Goal: Task Accomplishment & Management: Manage account settings

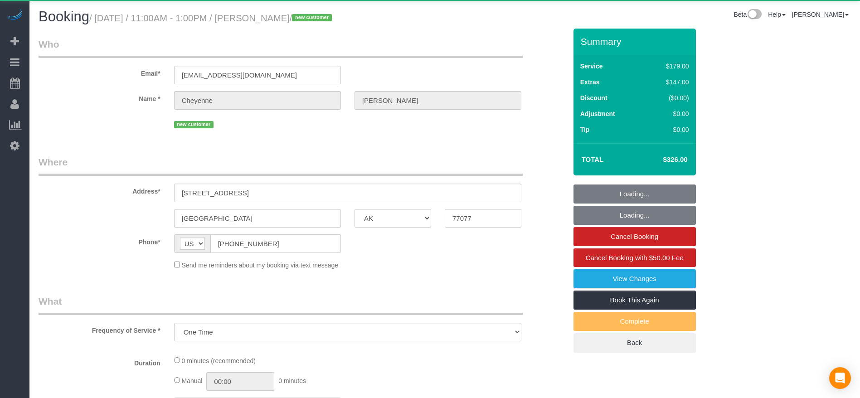
select select "[GEOGRAPHIC_DATA]"
select select "object:1158"
select select "3"
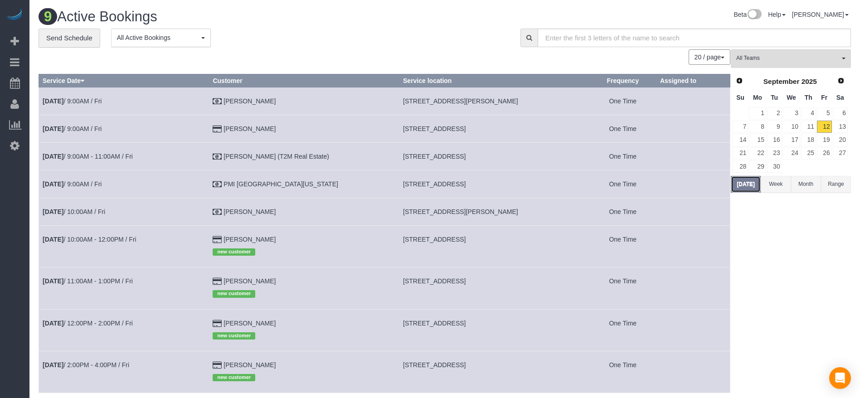
click at [746, 188] on button "[DATE]" at bounding box center [746, 184] width 30 height 17
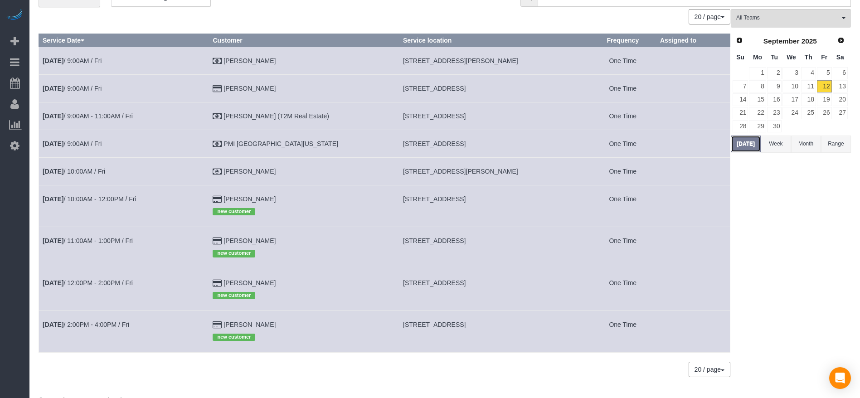
scroll to position [60, 0]
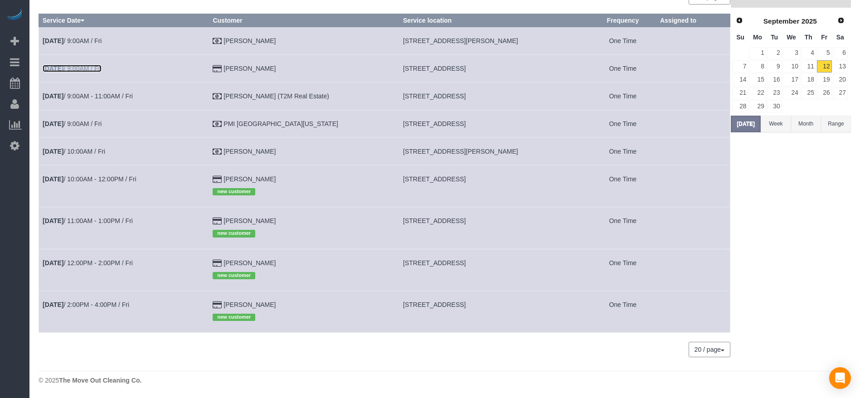
click at [78, 71] on link "[DATE] 9:00AM / Fri" at bounding box center [72, 68] width 59 height 7
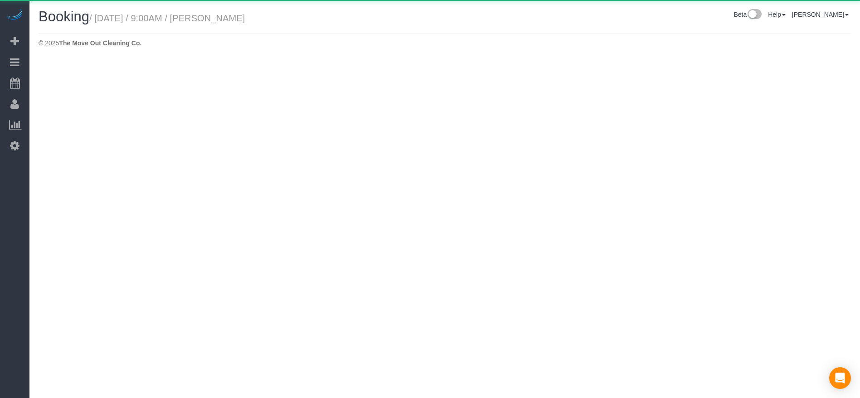
select select "[GEOGRAPHIC_DATA]"
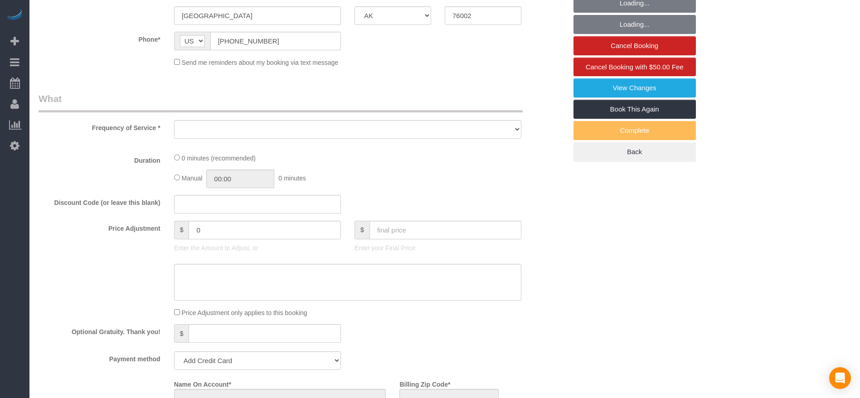
select select "object:1836"
select select "string:fspay-a313df87-758b-46ad-a639-6a3223da5fc5"
select select "3"
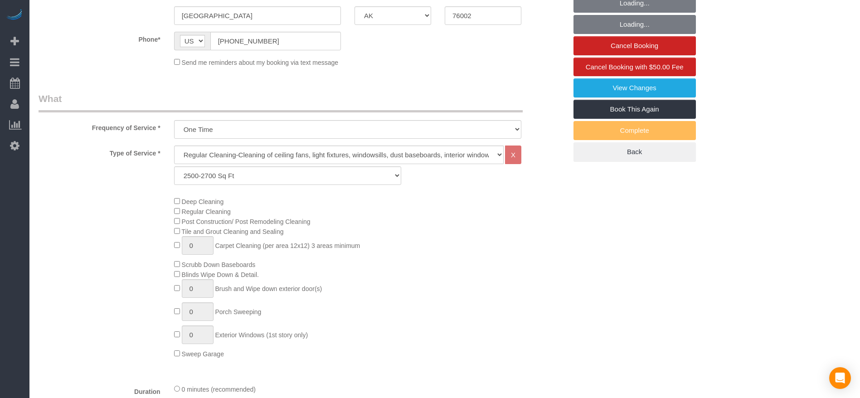
scroll to position [204, 0]
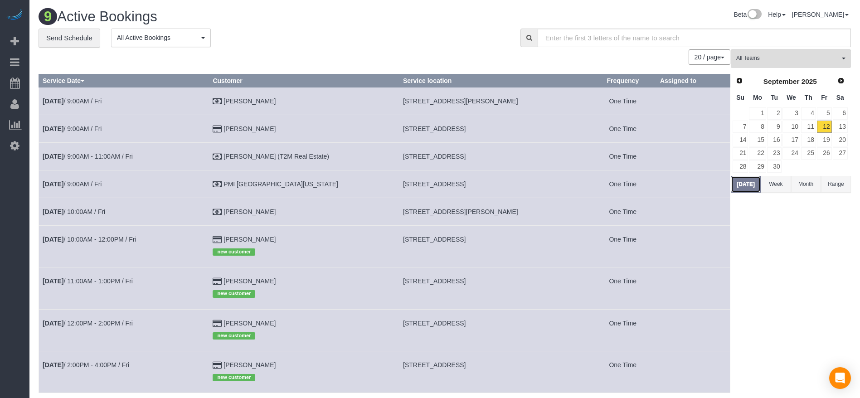
click at [748, 178] on button "[DATE]" at bounding box center [746, 184] width 30 height 17
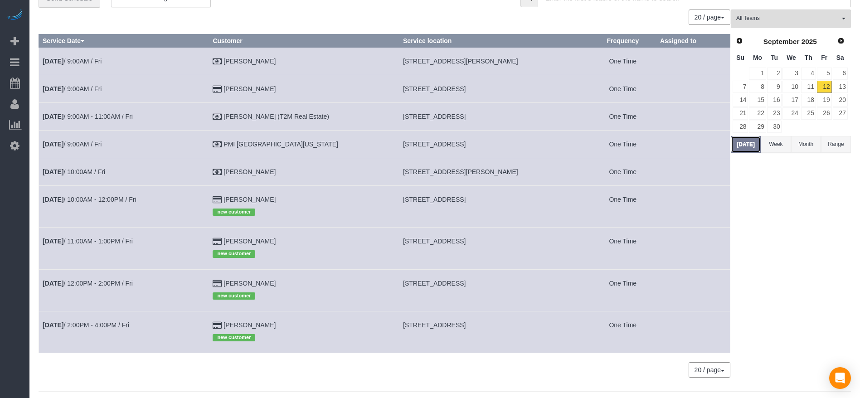
scroll to position [60, 0]
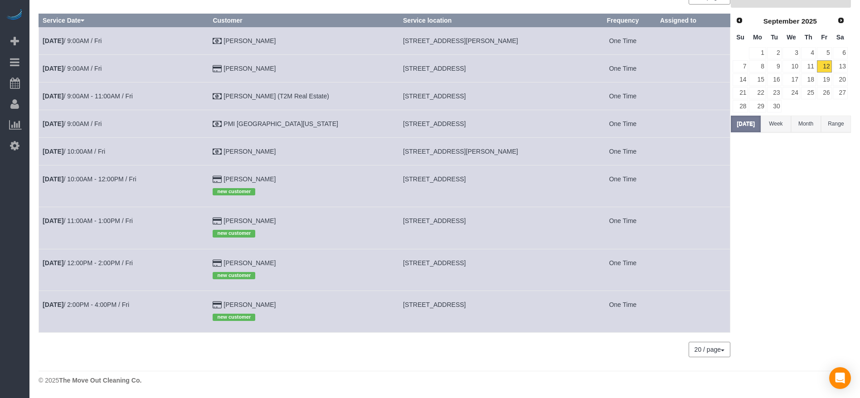
drag, startPoint x: 389, startPoint y: 177, endPoint x: 520, endPoint y: 181, distance: 131.6
click at [532, 182] on td "[STREET_ADDRESS]" at bounding box center [494, 186] width 190 height 42
copy span "[STREET_ADDRESS]"
drag, startPoint x: 388, startPoint y: 69, endPoint x: 505, endPoint y: 67, distance: 117.0
click at [505, 67] on td "[STREET_ADDRESS]" at bounding box center [494, 68] width 190 height 28
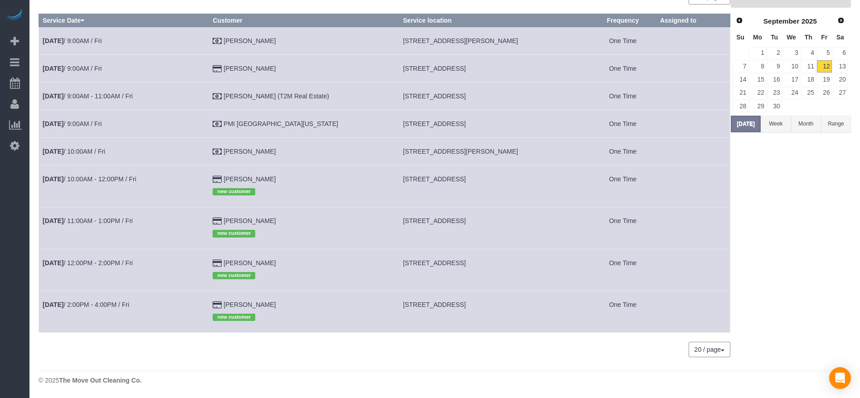
copy span "[STREET_ADDRESS]"
drag, startPoint x: 388, startPoint y: 43, endPoint x: 516, endPoint y: 44, distance: 127.9
click at [516, 44] on td "[STREET_ADDRESS][PERSON_NAME]" at bounding box center [494, 41] width 190 height 28
copy span "[STREET_ADDRESS][PERSON_NAME]"
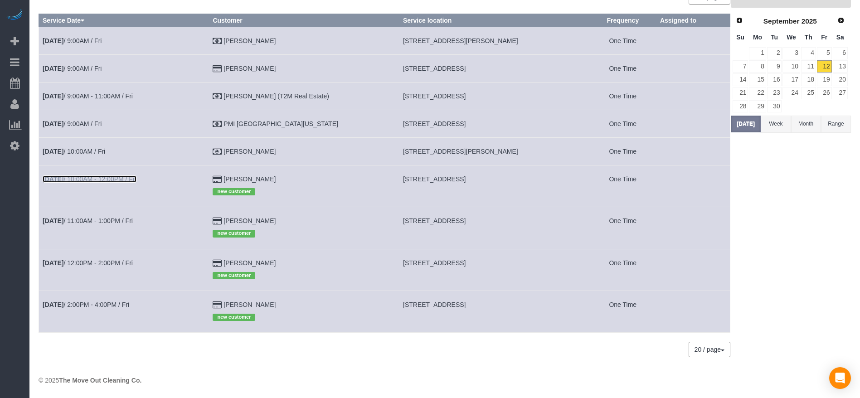
click at [119, 180] on link "[DATE] 10:00AM - 12:00PM / Fri" at bounding box center [90, 178] width 94 height 7
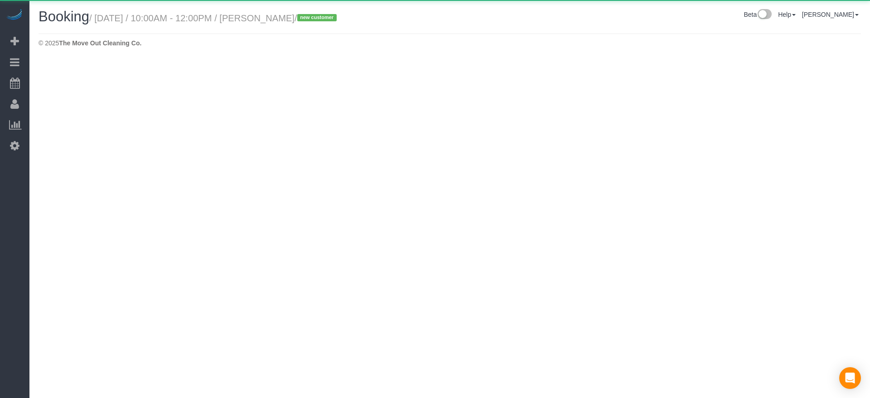
select select "[GEOGRAPHIC_DATA]"
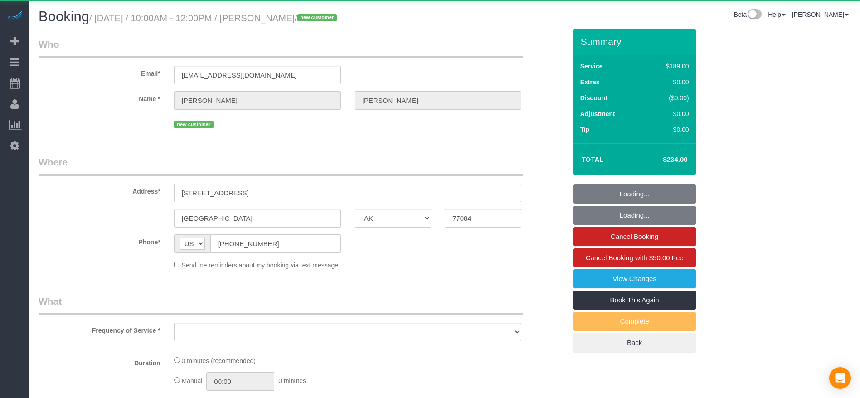
select select "string:fspay-3d67b858-9994-4786-9267-31b1321f9e97"
select select "object:2514"
select select "3"
select select "spot43"
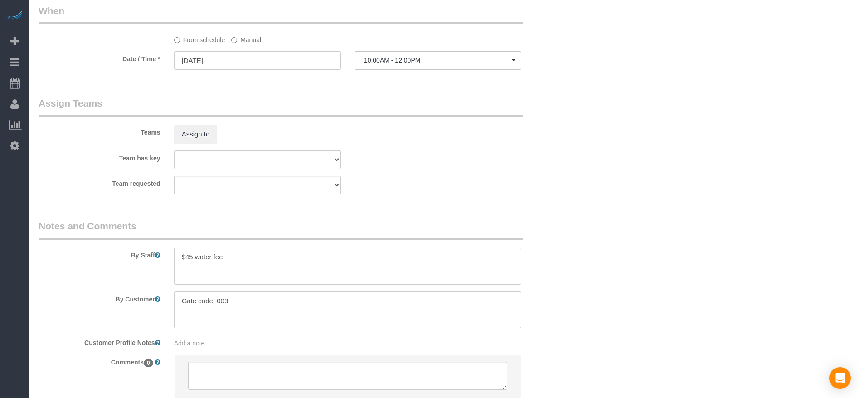
scroll to position [890, 0]
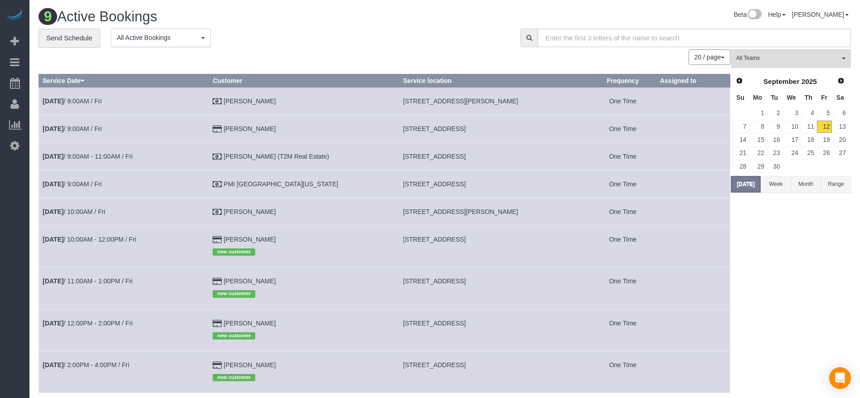
drag, startPoint x: 398, startPoint y: 244, endPoint x: 520, endPoint y: 248, distance: 122.0
click at [520, 248] on td "[STREET_ADDRESS]" at bounding box center [494, 246] width 190 height 42
copy span "[STREET_ADDRESS]"
click at [746, 183] on button "[DATE]" at bounding box center [746, 184] width 30 height 17
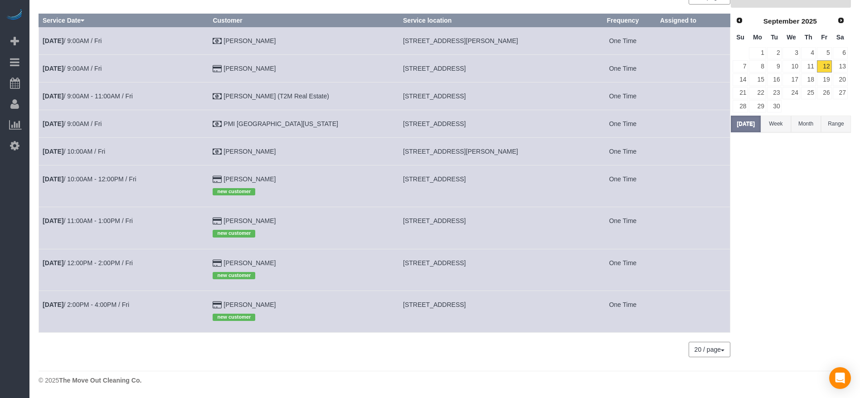
drag, startPoint x: 389, startPoint y: 123, endPoint x: 524, endPoint y: 126, distance: 134.7
click at [524, 126] on td "[STREET_ADDRESS]" at bounding box center [494, 124] width 190 height 28
copy span "[STREET_ADDRESS]"
drag, startPoint x: 389, startPoint y: 303, endPoint x: 503, endPoint y: 305, distance: 113.8
click at [466, 305] on span "[STREET_ADDRESS]" at bounding box center [434, 304] width 63 height 7
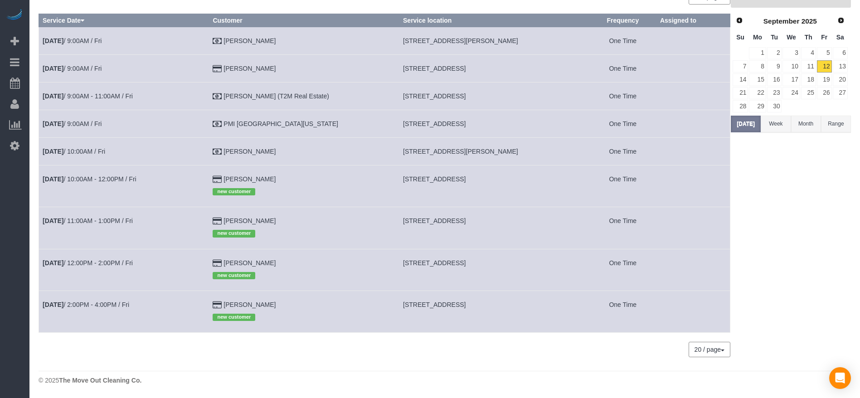
copy span "[STREET_ADDRESS]"
click at [120, 305] on link "[DATE] 2:00PM - 4:00PM / Fri" at bounding box center [86, 304] width 87 height 7
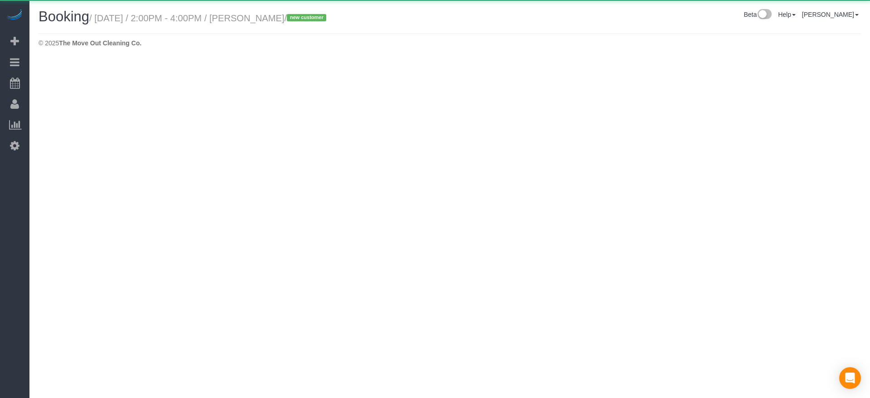
select select "[GEOGRAPHIC_DATA]"
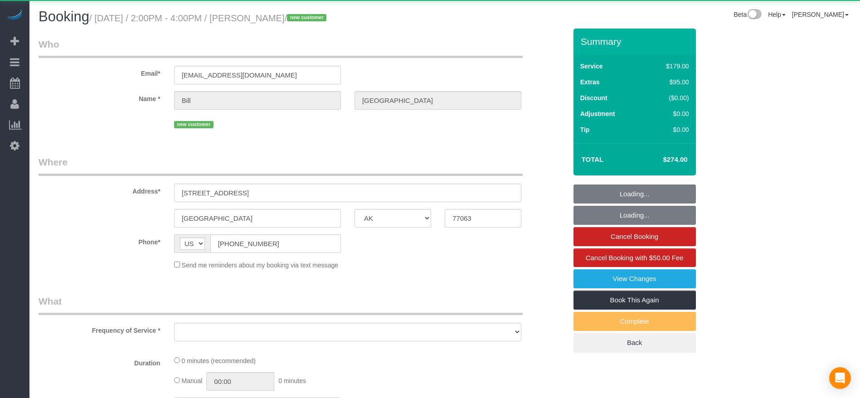
select select "object:3119"
select select "string:fspay-75b071ba-5815-4a2f-b561-299b02db61a2"
select select "object:3197"
select select "3"
select select "spot64"
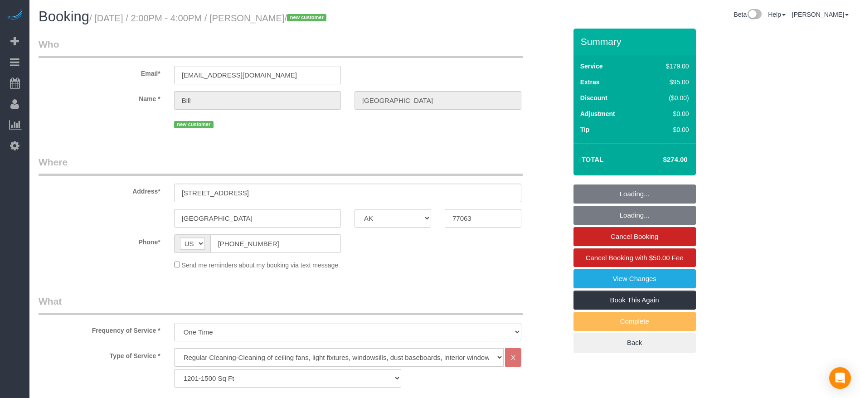
scroll to position [136, 0]
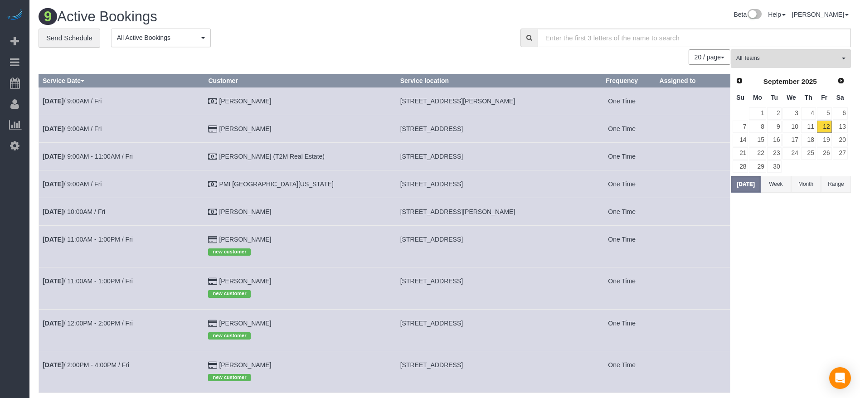
click at [64, 95] on td "[DATE] 9:00AM / Fri" at bounding box center [121, 101] width 165 height 28
click at [96, 99] on link "[DATE] 9:00AM / Fri" at bounding box center [72, 100] width 59 height 7
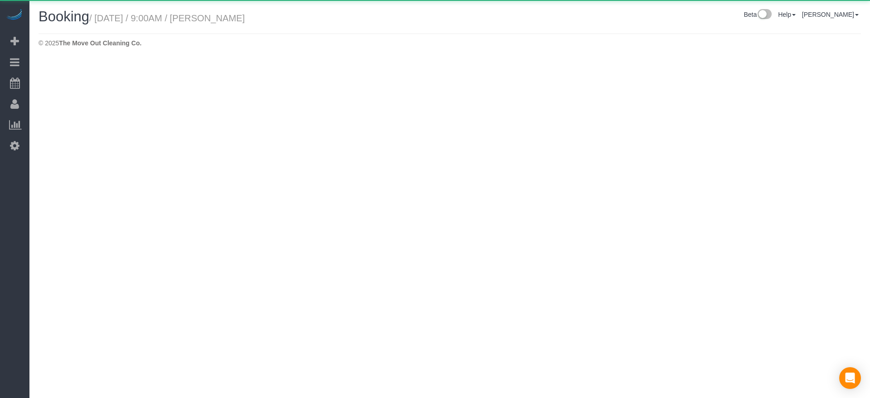
select select "[GEOGRAPHIC_DATA]"
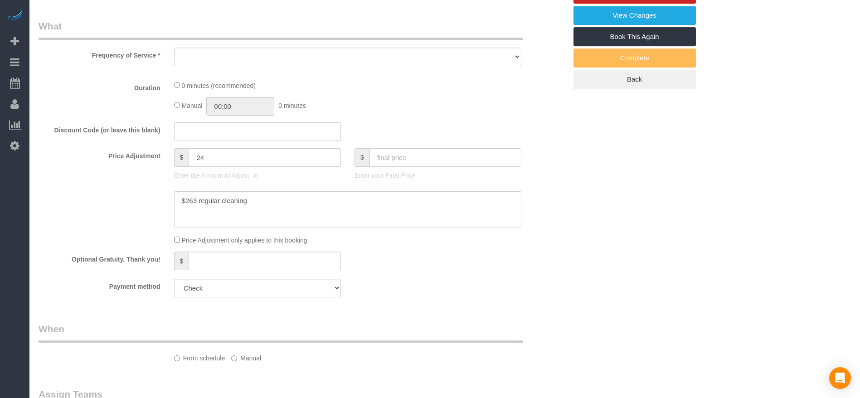
scroll to position [272, 0]
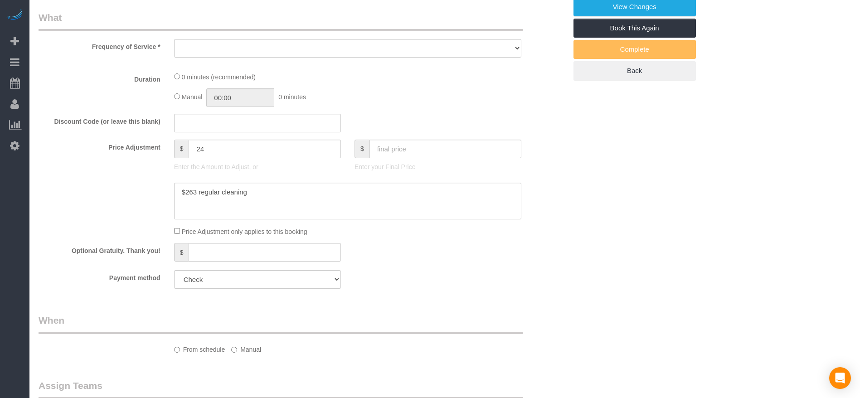
select select "object:3754"
select select "3"
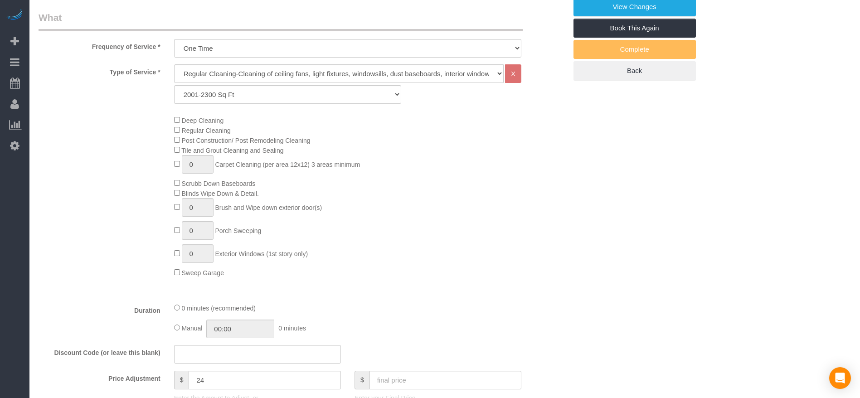
select select "object:3769"
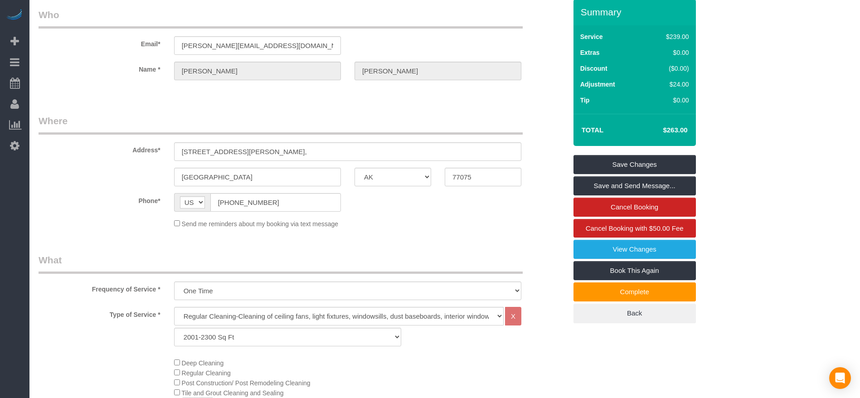
scroll to position [0, 0]
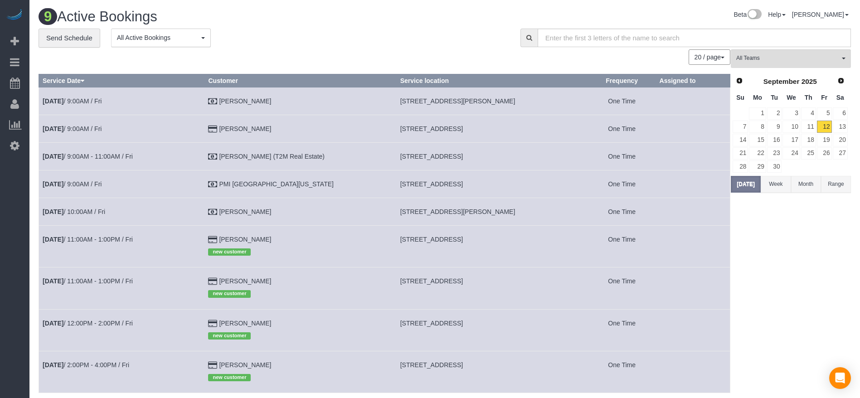
drag, startPoint x: 384, startPoint y: 100, endPoint x: 513, endPoint y: 103, distance: 128.3
click at [513, 103] on td "[STREET_ADDRESS][PERSON_NAME]" at bounding box center [492, 101] width 192 height 28
copy span "[STREET_ADDRESS][PERSON_NAME]"
click at [741, 181] on button "[DATE]" at bounding box center [746, 184] width 30 height 17
click at [743, 185] on button "[DATE]" at bounding box center [746, 184] width 30 height 17
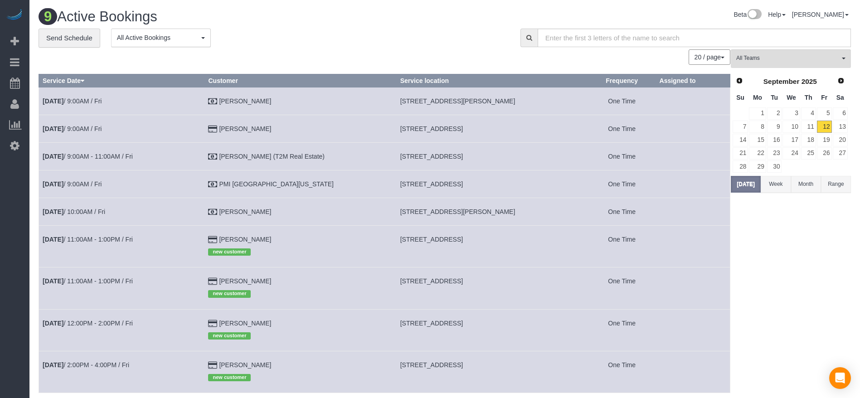
drag, startPoint x: 386, startPoint y: 155, endPoint x: 514, endPoint y: 157, distance: 128.3
click at [514, 157] on td "[STREET_ADDRESS]" at bounding box center [492, 156] width 192 height 28
copy span "[STREET_ADDRESS]"
click at [107, 157] on link "[DATE] 9:00AM - 11:00AM / Fri" at bounding box center [88, 156] width 90 height 7
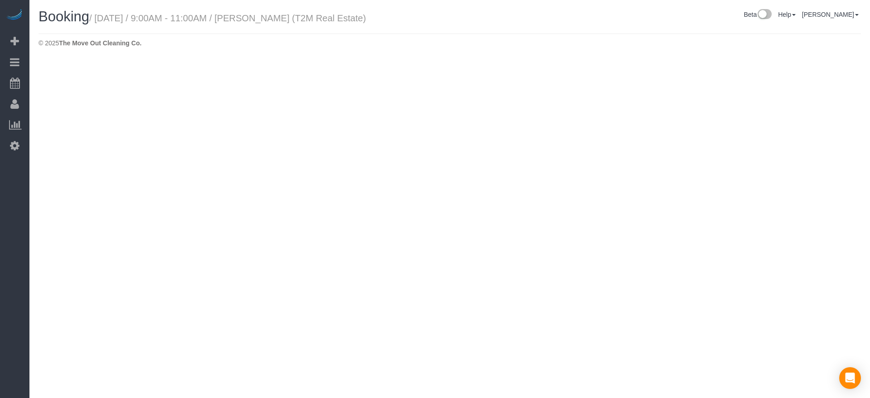
select select "[GEOGRAPHIC_DATA]"
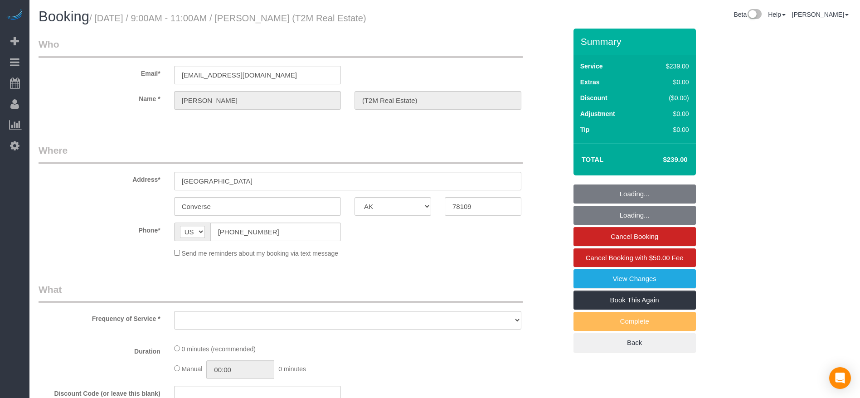
select select "object:4443"
select select "3"
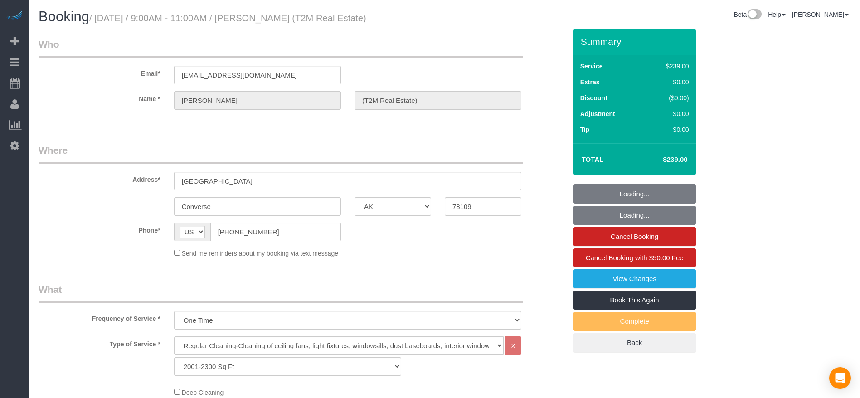
select select "object:4530"
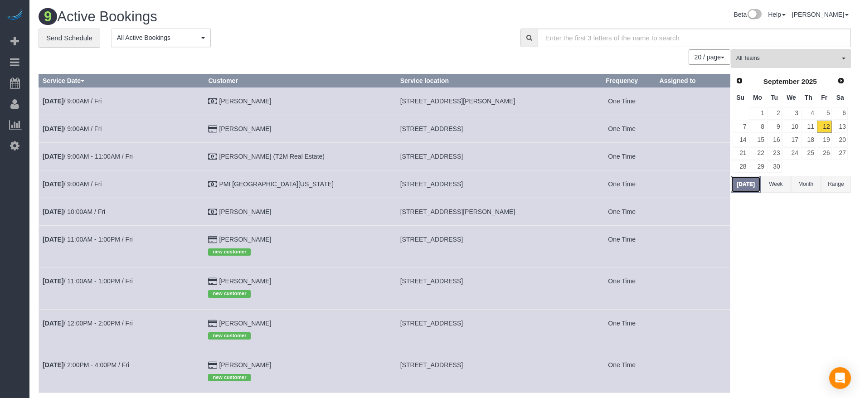
click at [750, 185] on button "[DATE]" at bounding box center [746, 184] width 30 height 17
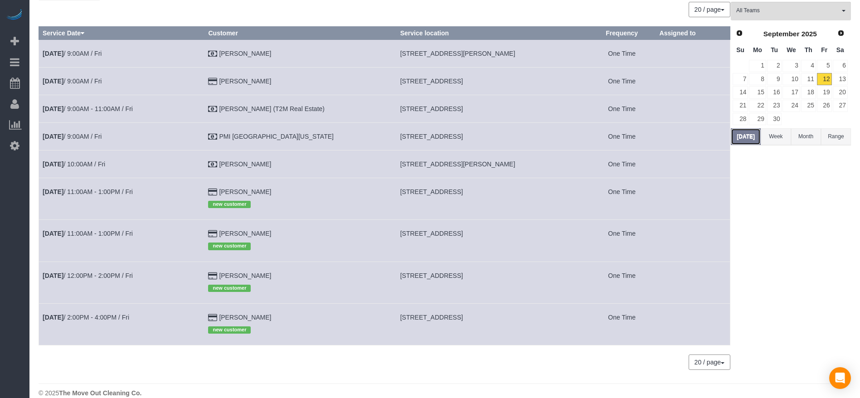
scroll to position [60, 0]
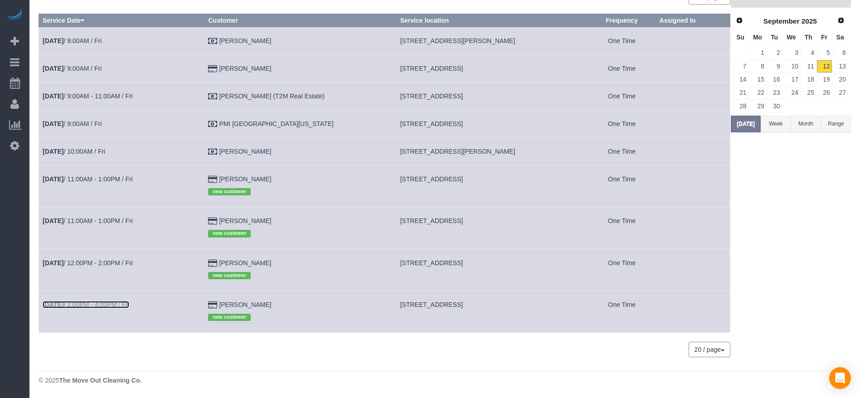
click at [63, 306] on b "[DATE]" at bounding box center [53, 304] width 21 height 7
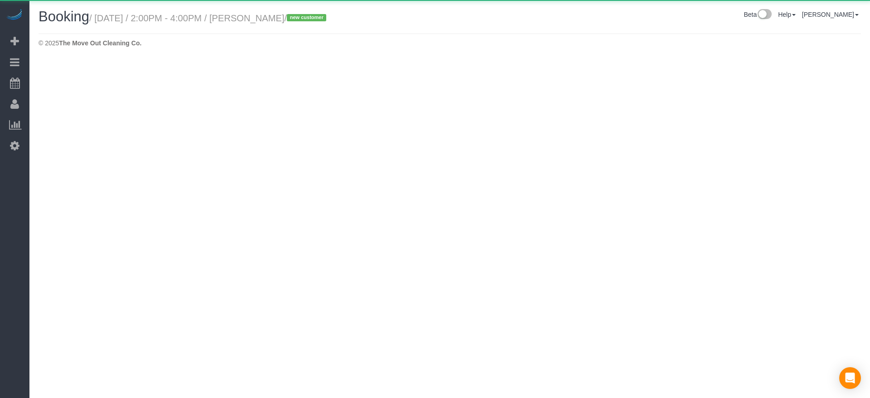
select select "[GEOGRAPHIC_DATA]"
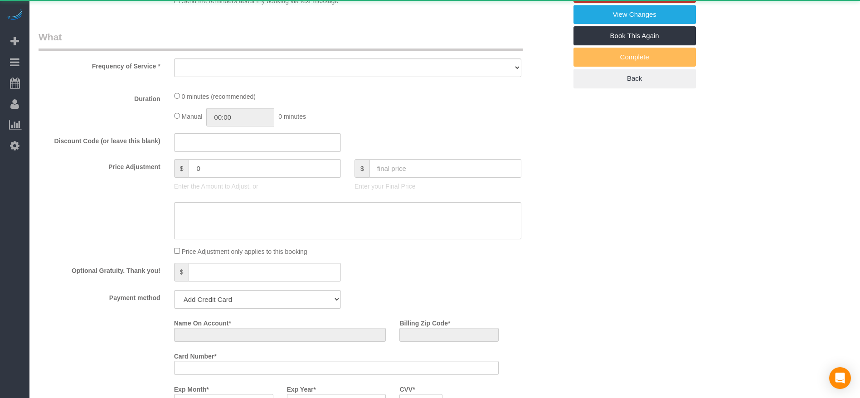
select select "object:5130"
select select "string:fspay-75b071ba-5815-4a2f-b561-299b02db61a2"
select select "3"
select select "spot127"
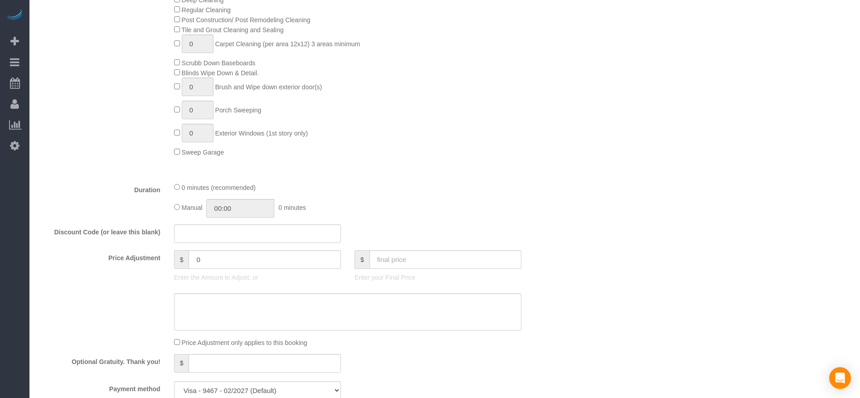
select select "object:5208"
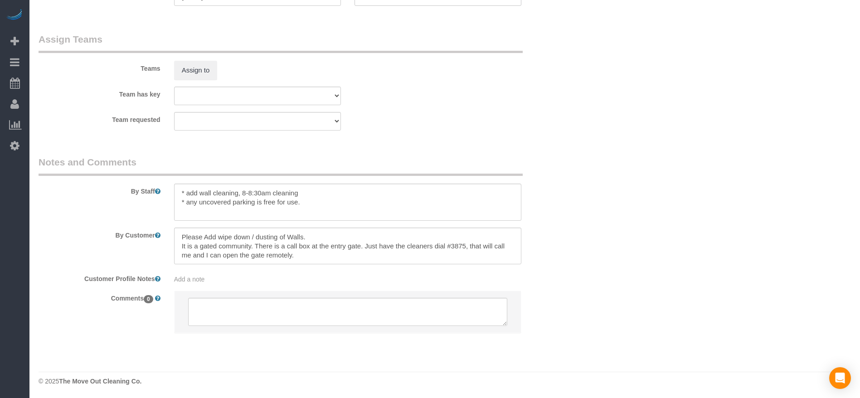
scroll to position [890, 0]
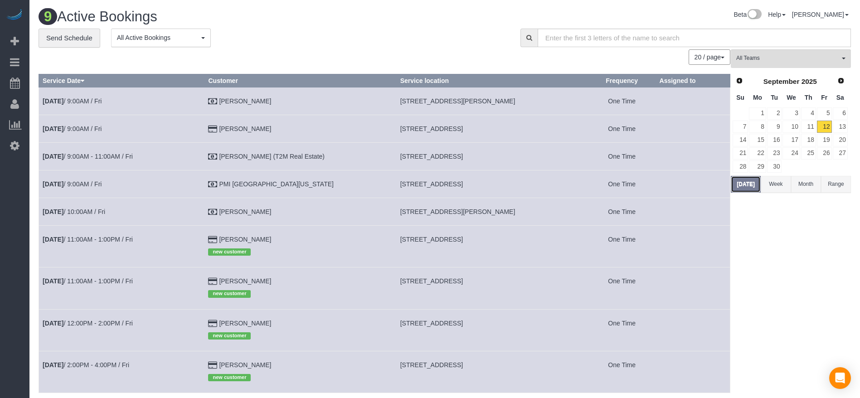
click at [747, 182] on button "[DATE]" at bounding box center [746, 184] width 30 height 17
click at [749, 186] on button "[DATE]" at bounding box center [746, 184] width 30 height 17
drag, startPoint x: 385, startPoint y: 213, endPoint x: 497, endPoint y: 217, distance: 112.1
click at [497, 217] on td "[STREET_ADDRESS][PERSON_NAME]" at bounding box center [492, 212] width 192 height 28
copy span "[STREET_ADDRESS][PERSON_NAME]"
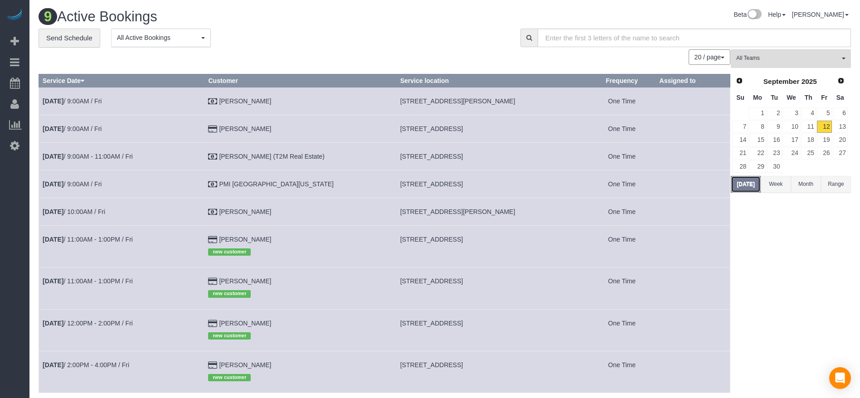
click at [749, 185] on button "[DATE]" at bounding box center [746, 184] width 30 height 17
drag, startPoint x: 383, startPoint y: 102, endPoint x: 511, endPoint y: 101, distance: 128.3
click at [512, 99] on td "[STREET_ADDRESS][PERSON_NAME]" at bounding box center [492, 101] width 192 height 28
click at [89, 101] on link "[DATE] 9:00AM / Fri" at bounding box center [72, 100] width 59 height 7
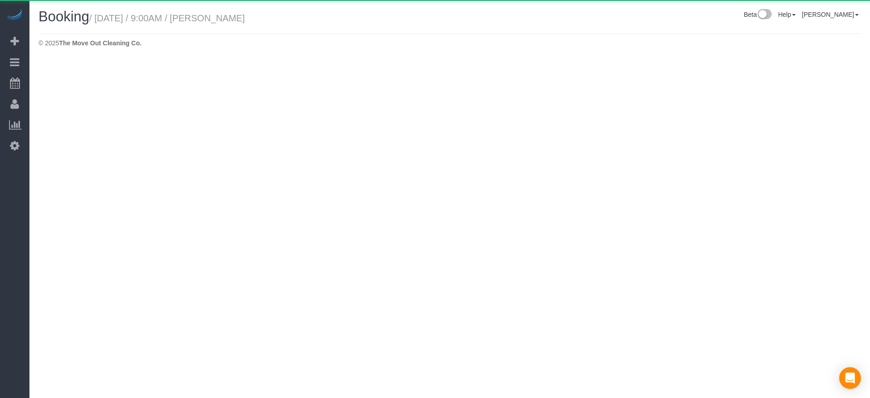
select select "[GEOGRAPHIC_DATA]"
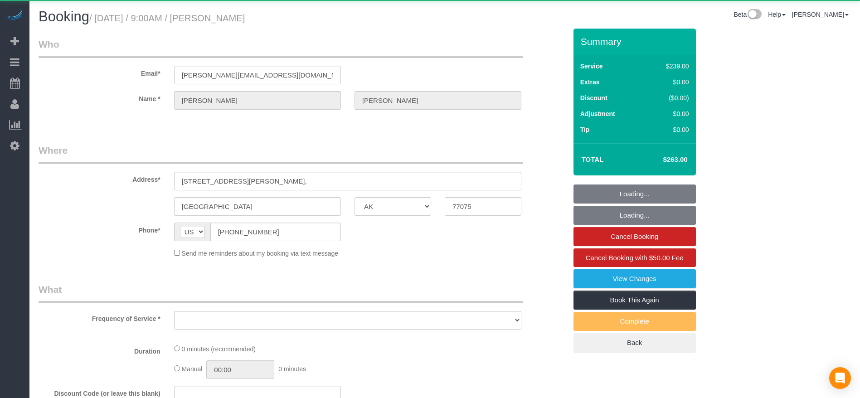
select select "object:6070"
select select "3"
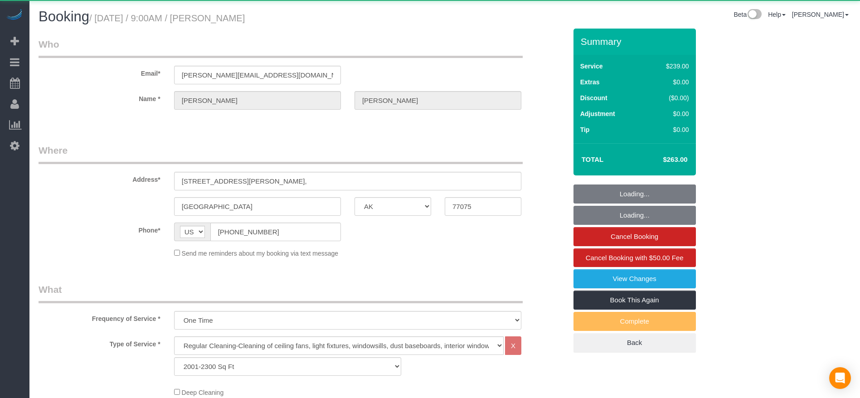
select select "object:6071"
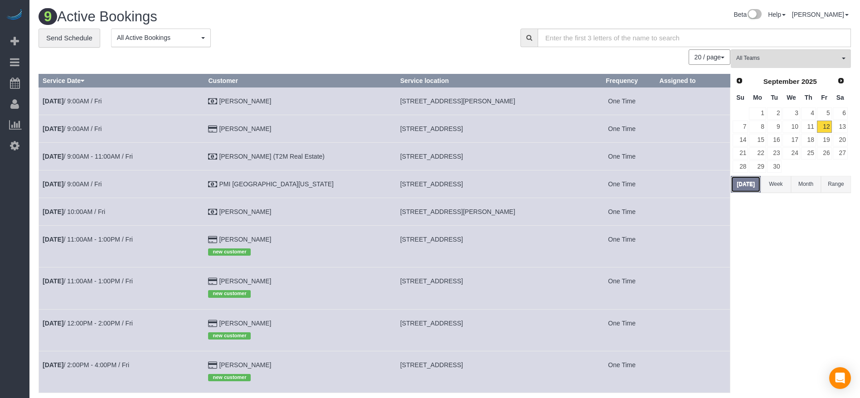
click at [736, 180] on button "[DATE]" at bounding box center [746, 184] width 30 height 17
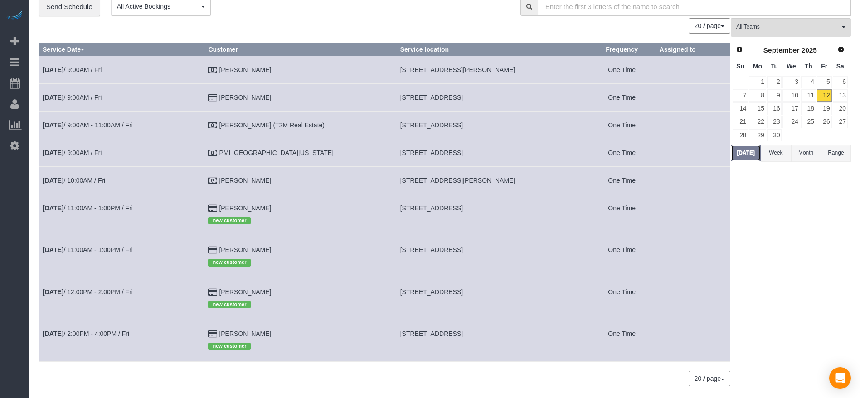
scroll to position [60, 0]
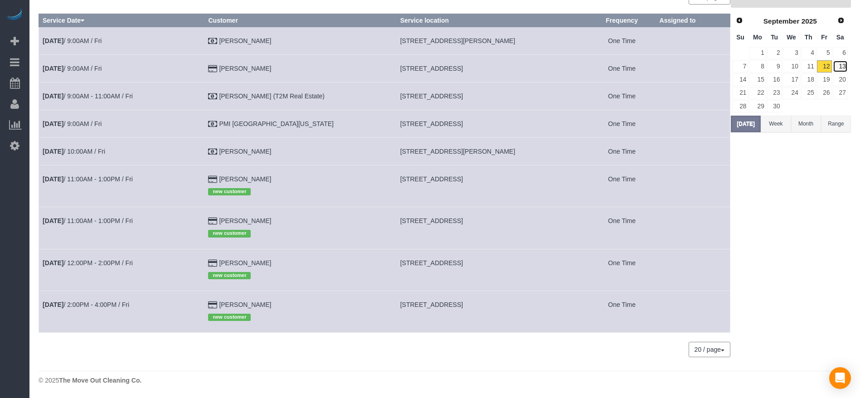
click at [846, 61] on link "13" at bounding box center [840, 66] width 15 height 12
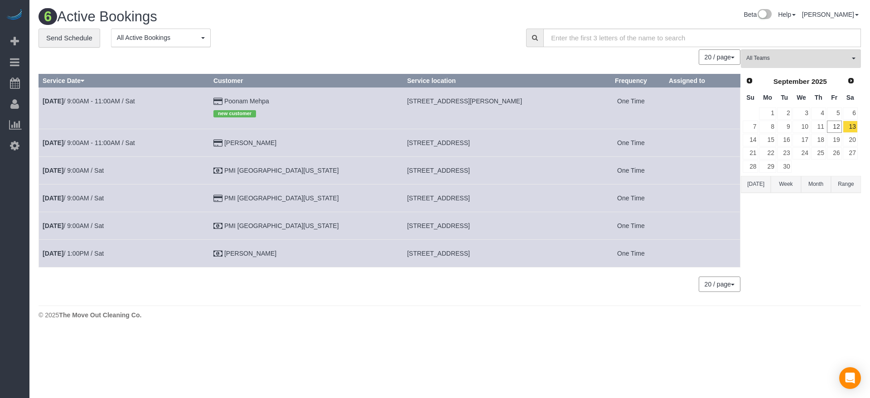
drag, startPoint x: 369, startPoint y: 196, endPoint x: 496, endPoint y: 202, distance: 127.5
click at [496, 202] on td "[STREET_ADDRESS]" at bounding box center [501, 199] width 194 height 28
click at [101, 197] on link "[DATE] 9:00AM / Sat" at bounding box center [73, 197] width 61 height 7
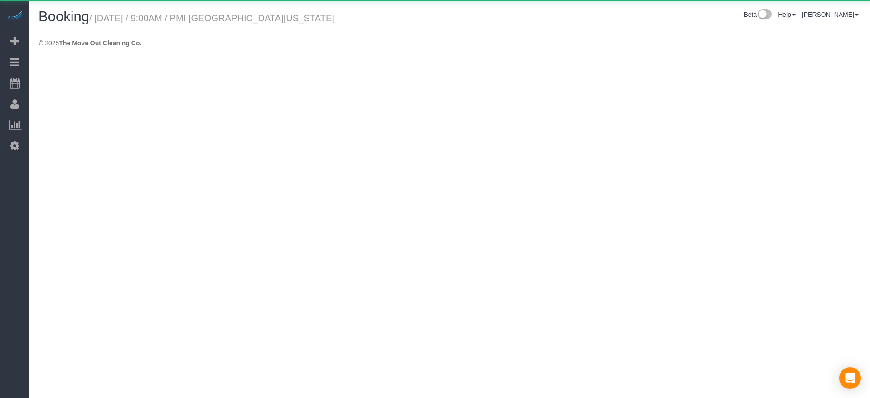
select select "[GEOGRAPHIC_DATA]"
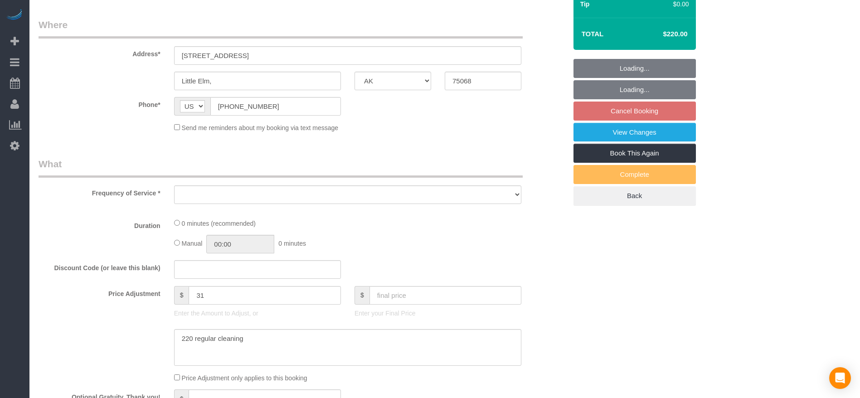
select select "object:6998"
select select "string:fspay-60573b1f-10d3-4150-b947-a47a46c7bcc4"
select select "3"
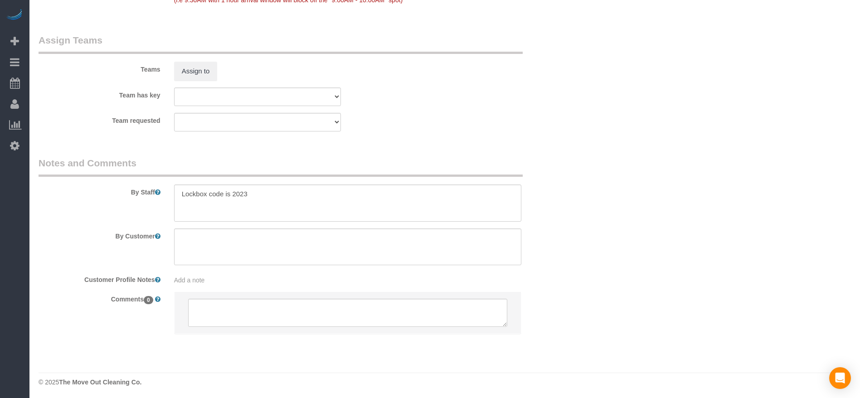
scroll to position [928, 0]
drag, startPoint x: 180, startPoint y: 192, endPoint x: 252, endPoint y: 193, distance: 72.1
click at [275, 191] on textarea at bounding box center [347, 201] width 347 height 37
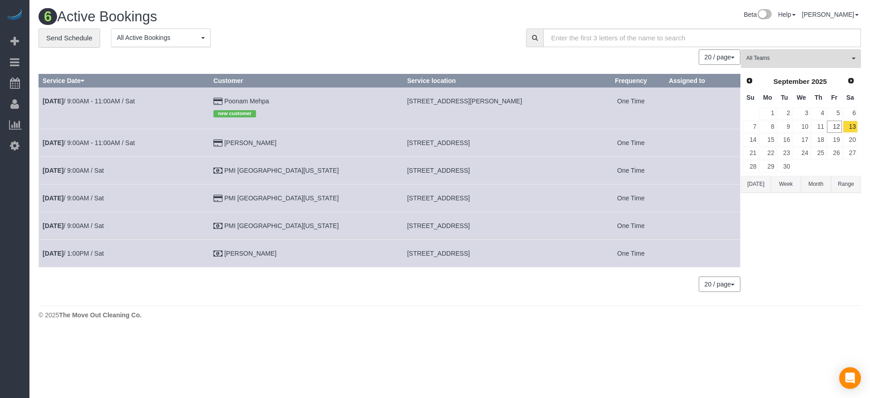
click at [761, 184] on button "[DATE]" at bounding box center [756, 184] width 30 height 17
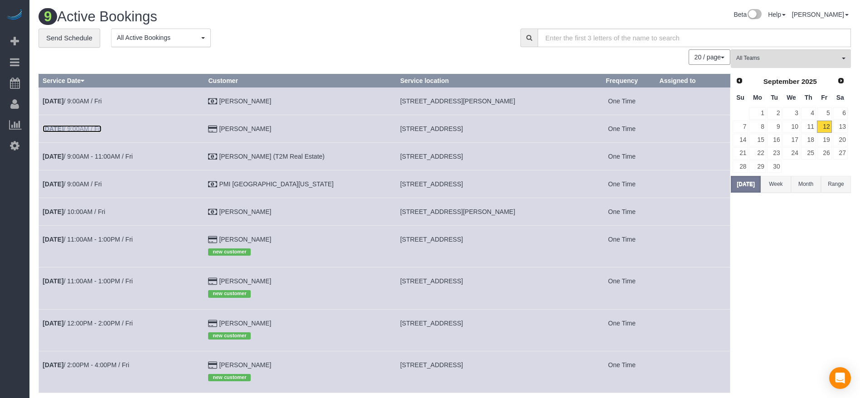
click at [63, 125] on b "[DATE]" at bounding box center [53, 128] width 21 height 7
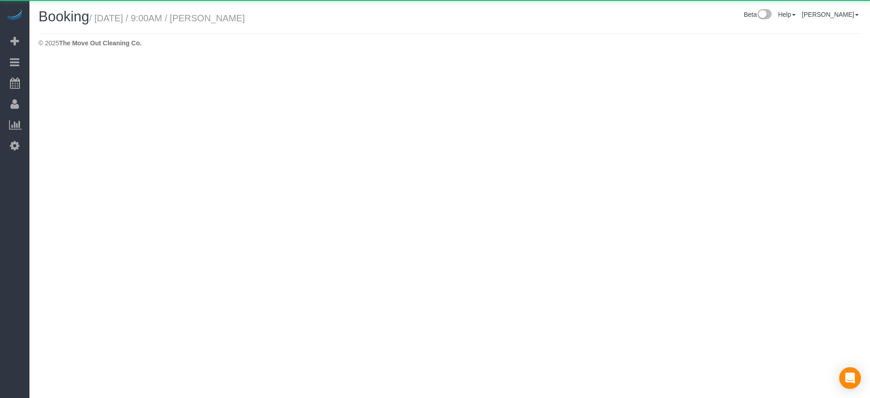
select select "[GEOGRAPHIC_DATA]"
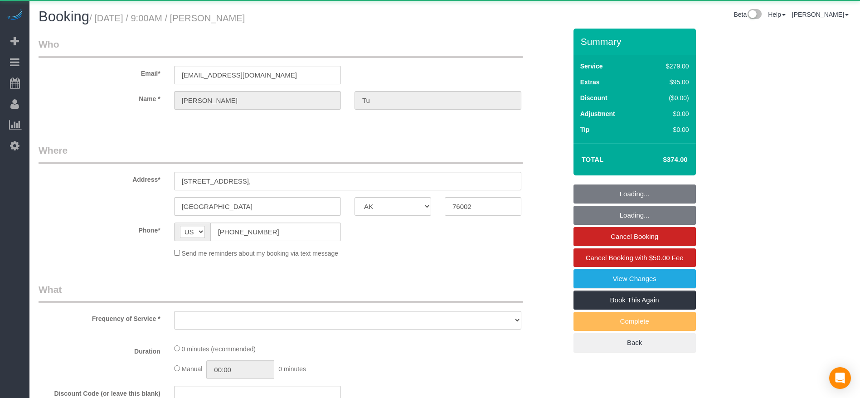
select select "object:7634"
select select "string:fspay-a313df87-758b-46ad-a639-6a3223da5fc5"
select select "3"
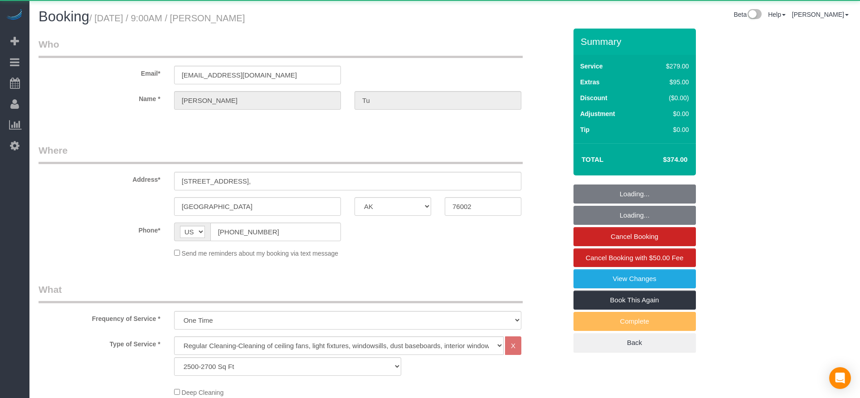
select select "object:7646"
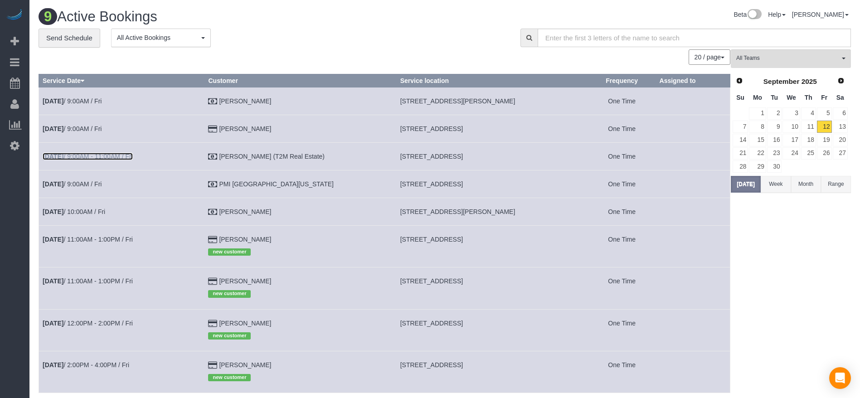
click at [85, 160] on link "[DATE] 9:00AM - 11:00AM / Fri" at bounding box center [88, 156] width 90 height 7
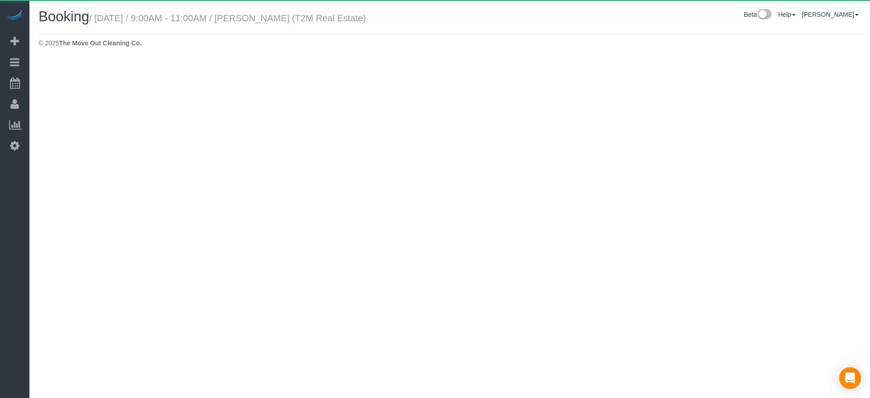
click at [88, 156] on body "Beta Add Booking Bookings Active Bookings Cancelled Bookings Quote Inquiries Do…" at bounding box center [435, 199] width 870 height 398
select select "[GEOGRAPHIC_DATA]"
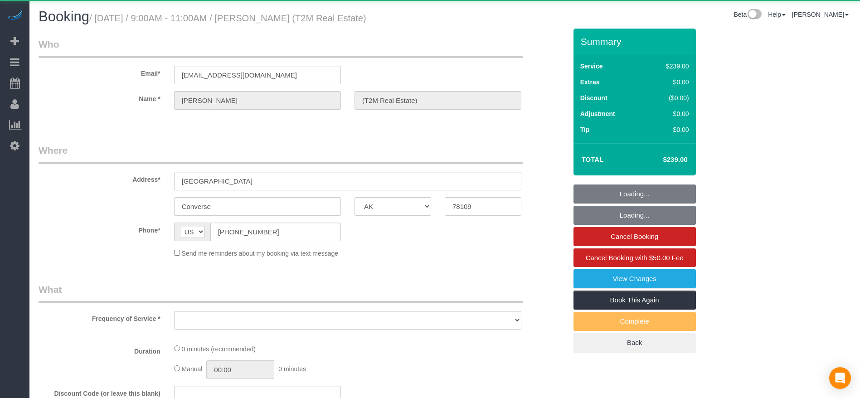
select select "object:8213"
select select "3"
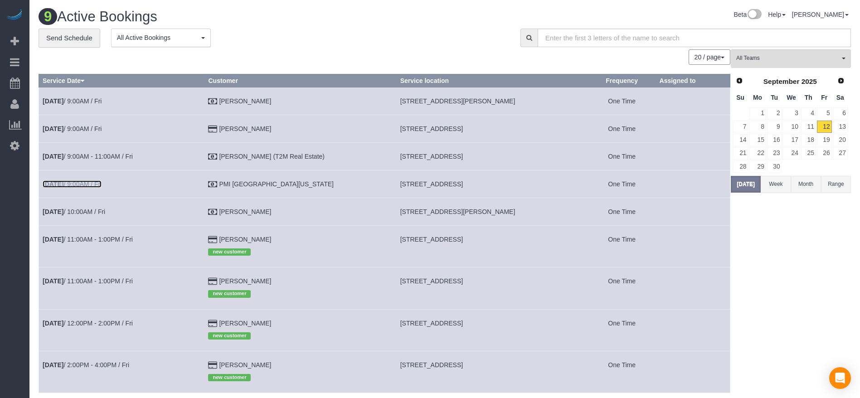
click at [80, 181] on link "[DATE] 9:00AM / Fri" at bounding box center [72, 183] width 59 height 7
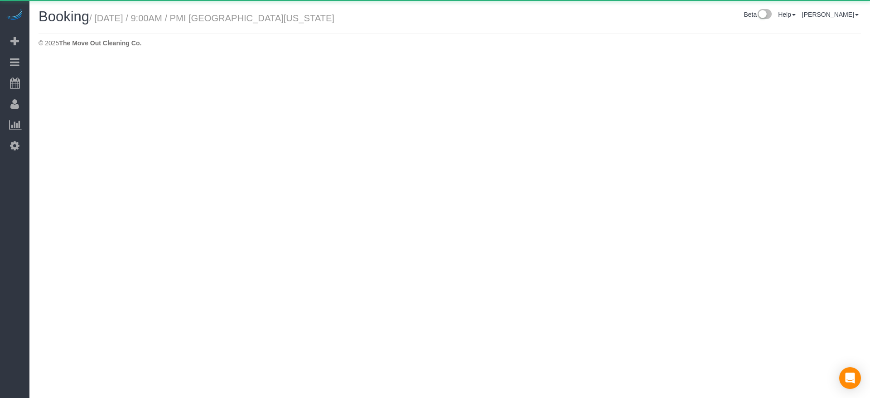
select select "[GEOGRAPHIC_DATA]"
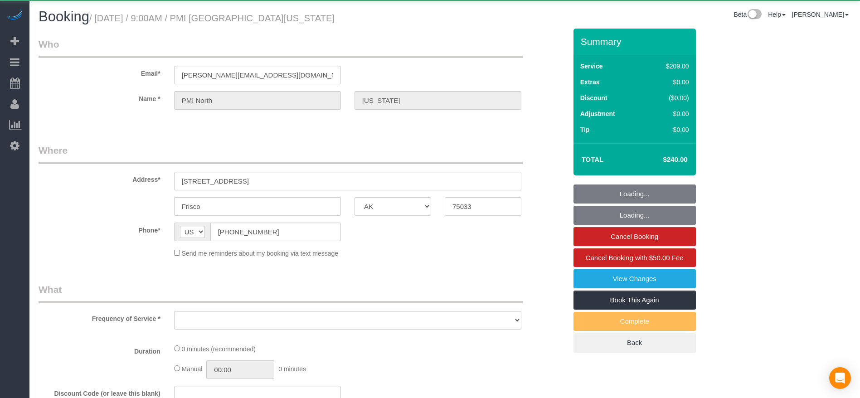
select select "object:8707"
select select "3"
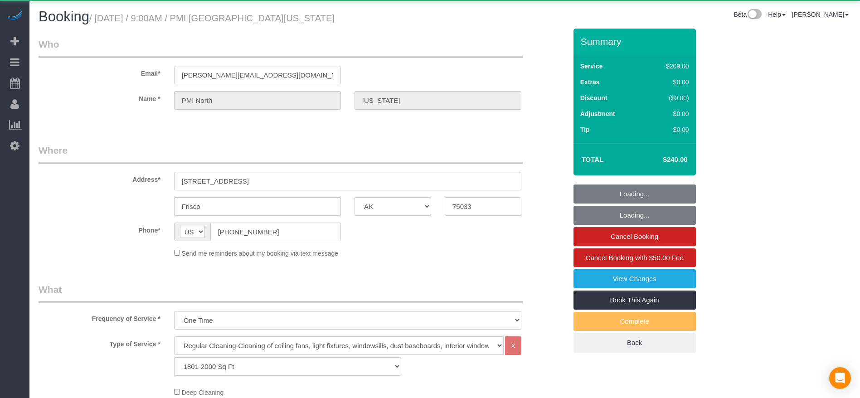
select select "object:8780"
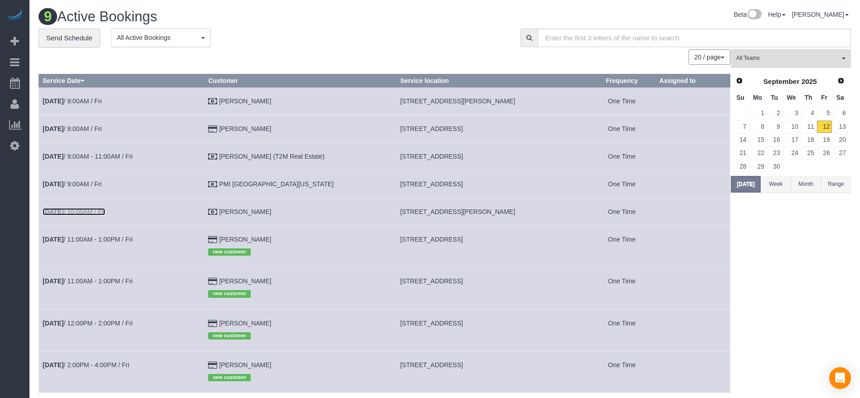
click at [100, 212] on link "[DATE] 10:00AM / Fri" at bounding box center [74, 211] width 63 height 7
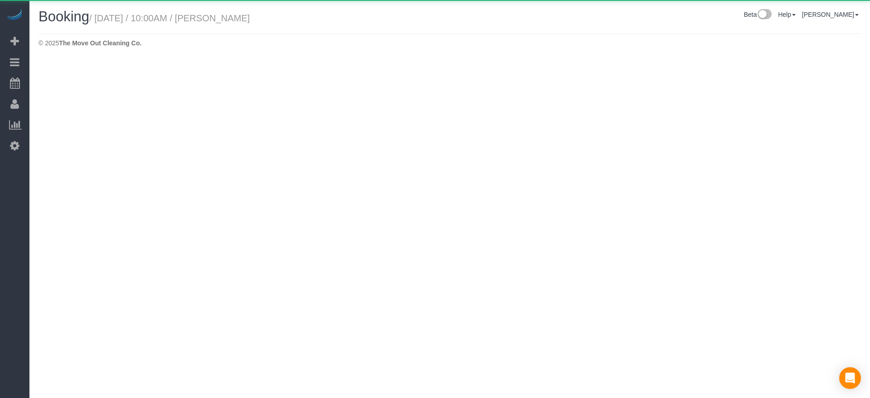
select select "[GEOGRAPHIC_DATA]"
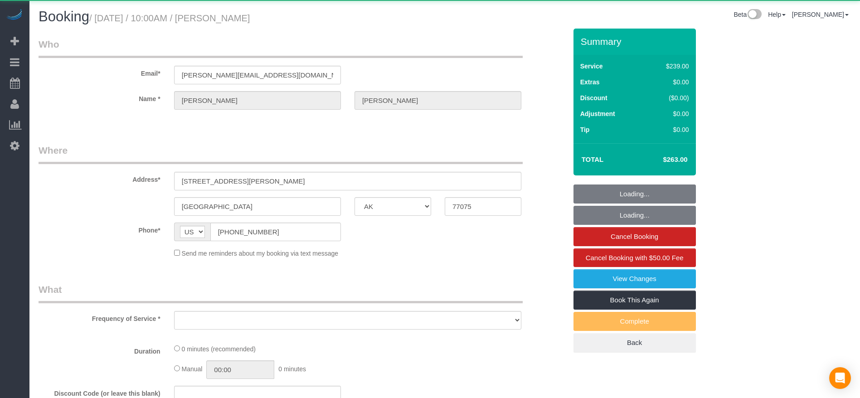
select select "object:9336"
select select "3"
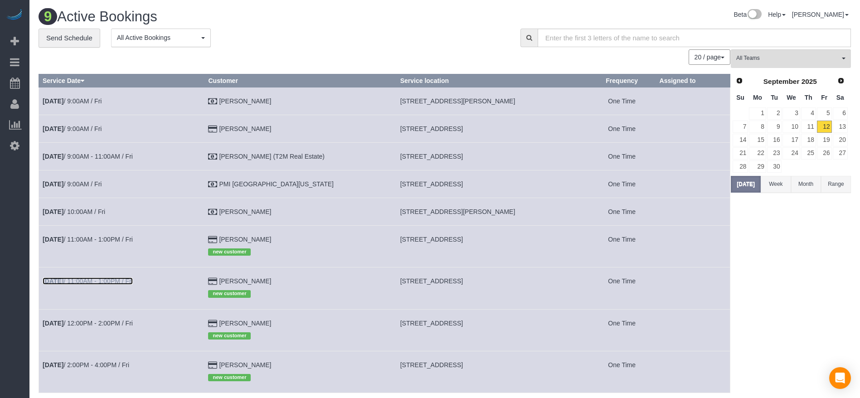
click at [98, 279] on link "[DATE] 11:00AM - 1:00PM / Fri" at bounding box center [88, 280] width 90 height 7
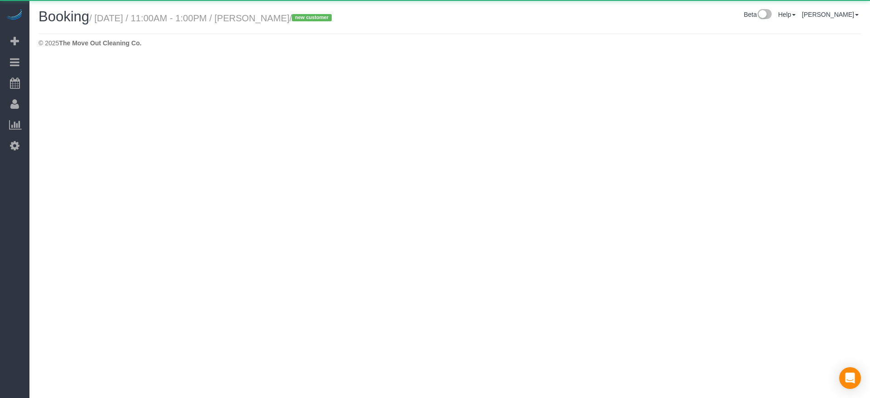
select select "[GEOGRAPHIC_DATA]"
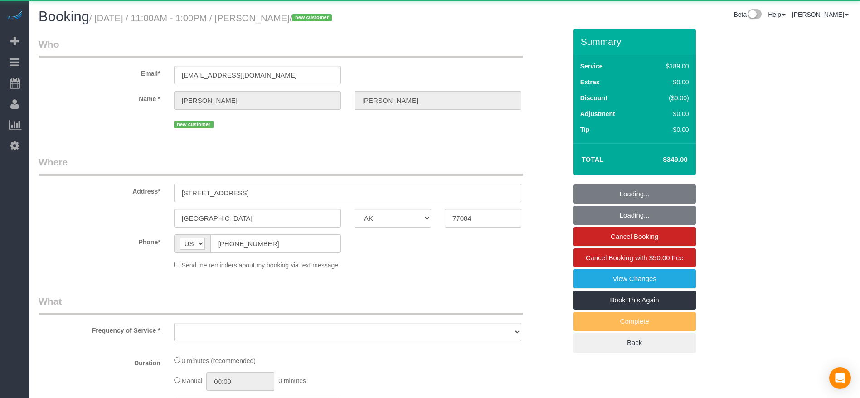
select select "object:9864"
select select "string:fspay-3d67b858-9994-4786-9267-31b1321f9e97"
select select "3"
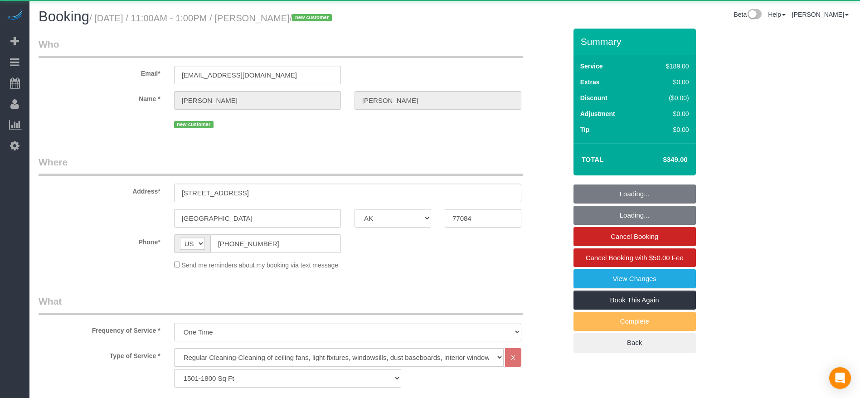
select select "object:9937"
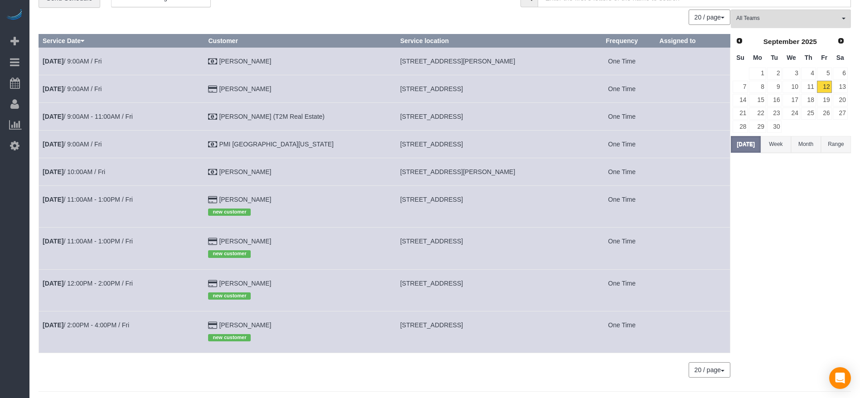
scroll to position [60, 0]
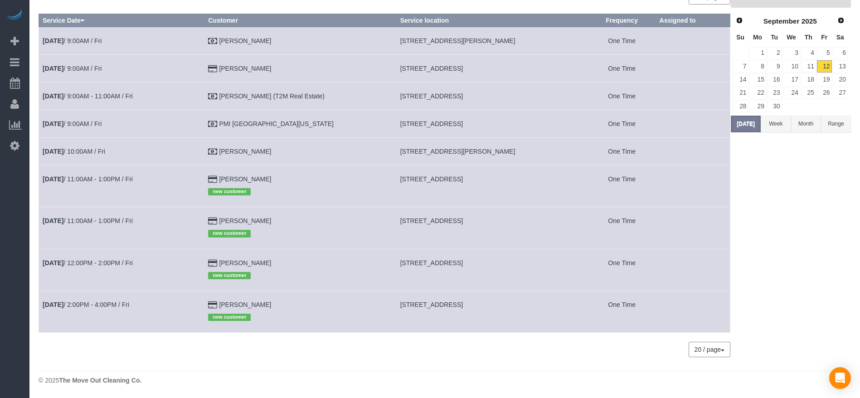
click at [116, 174] on td "[DATE] 11:00AM - 1:00PM / Fri" at bounding box center [121, 186] width 165 height 42
click at [115, 181] on link "[DATE] 11:00AM - 1:00PM / Fri" at bounding box center [88, 178] width 90 height 7
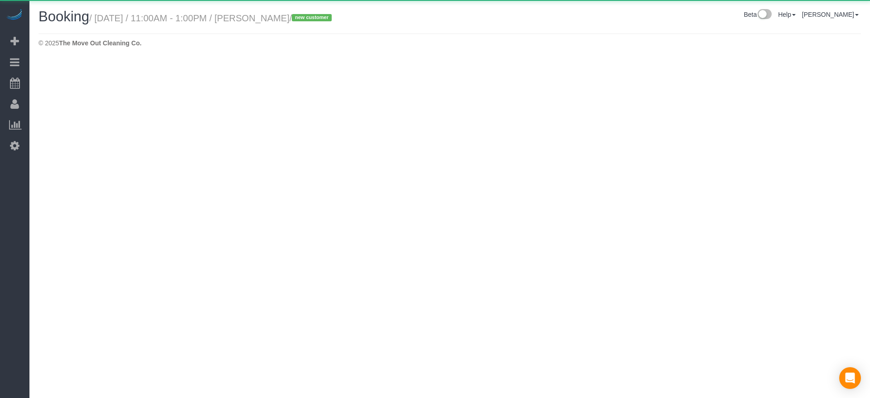
select select "[GEOGRAPHIC_DATA]"
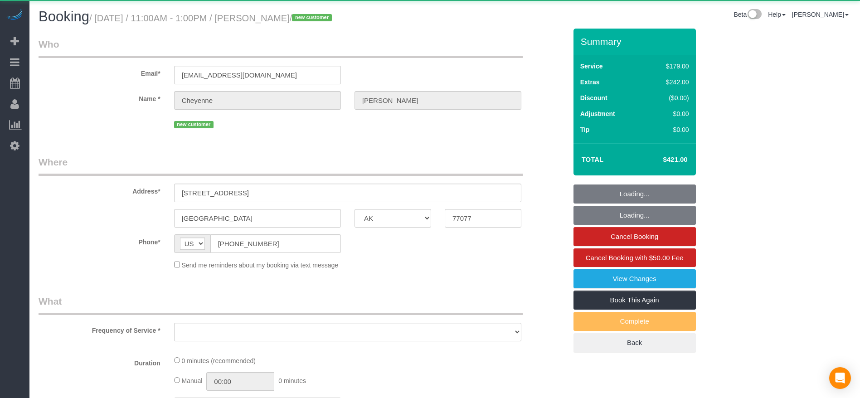
scroll to position [272, 0]
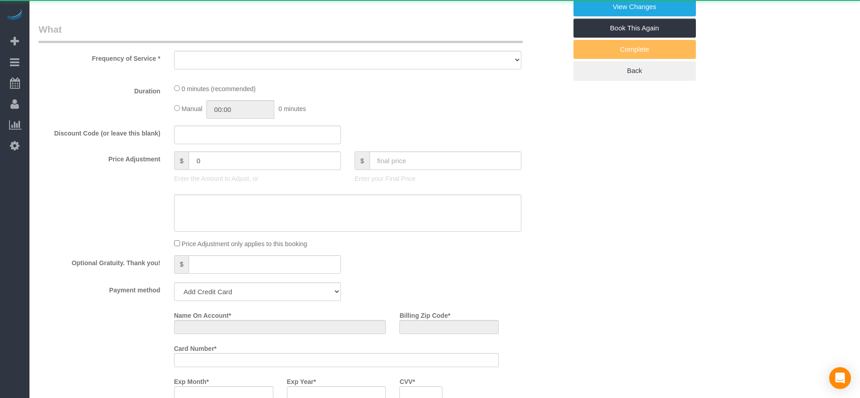
select select "object:10515"
select select "string:fspay-f7189617-0c44-40b9-84c4-b0194d71c665"
select select "3"
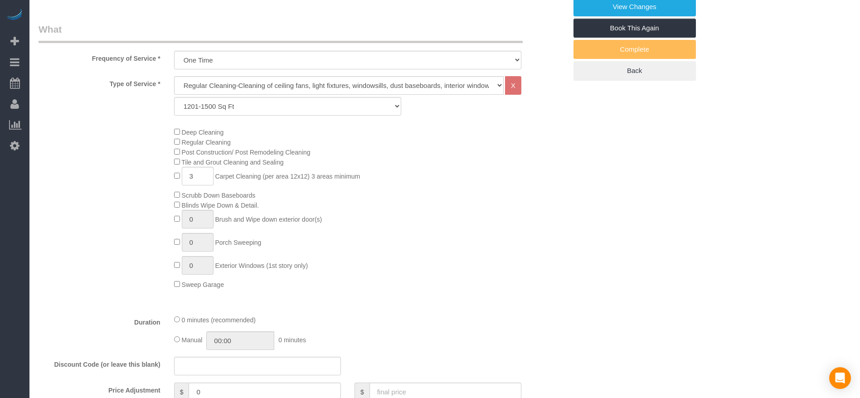
select select "object:10527"
type input "0"
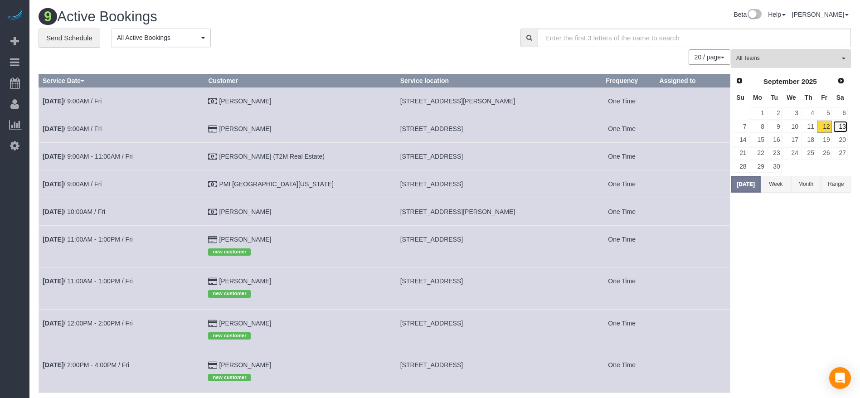
click at [843, 129] on link "13" at bounding box center [840, 127] width 15 height 12
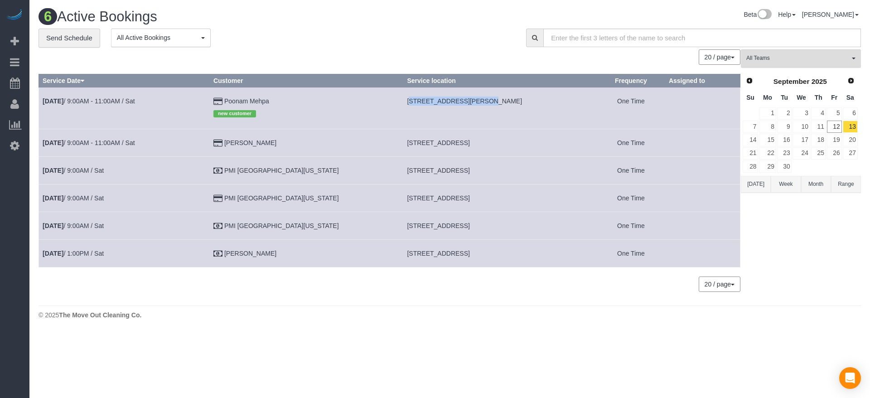
drag, startPoint x: 366, startPoint y: 101, endPoint x: 438, endPoint y: 105, distance: 71.3
click at [438, 105] on td "[STREET_ADDRESS][PERSON_NAME]" at bounding box center [501, 108] width 194 height 42
drag, startPoint x: 370, startPoint y: 141, endPoint x: 438, endPoint y: 146, distance: 68.2
click at [438, 146] on span "[STREET_ADDRESS]" at bounding box center [438, 142] width 63 height 7
drag, startPoint x: 370, startPoint y: 170, endPoint x: 422, endPoint y: 175, distance: 51.9
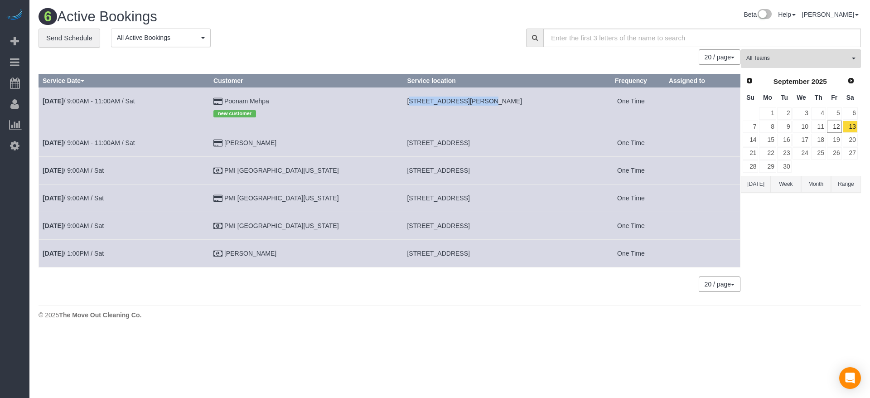
click at [422, 175] on td "[STREET_ADDRESS]" at bounding box center [501, 171] width 194 height 28
drag, startPoint x: 371, startPoint y: 197, endPoint x: 429, endPoint y: 201, distance: 58.6
click at [429, 201] on span "[STREET_ADDRESS]" at bounding box center [438, 197] width 63 height 7
drag, startPoint x: 369, startPoint y: 252, endPoint x: 427, endPoint y: 256, distance: 57.7
click at [428, 256] on td "[STREET_ADDRESS]" at bounding box center [501, 254] width 194 height 28
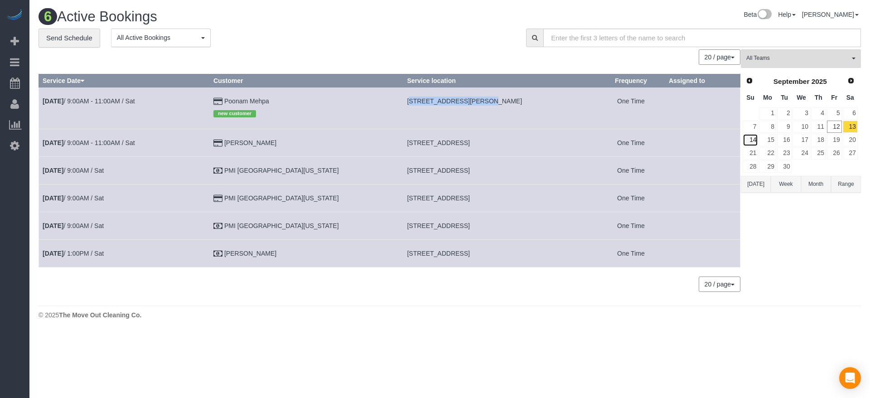
click at [754, 138] on link "14" at bounding box center [750, 140] width 15 height 12
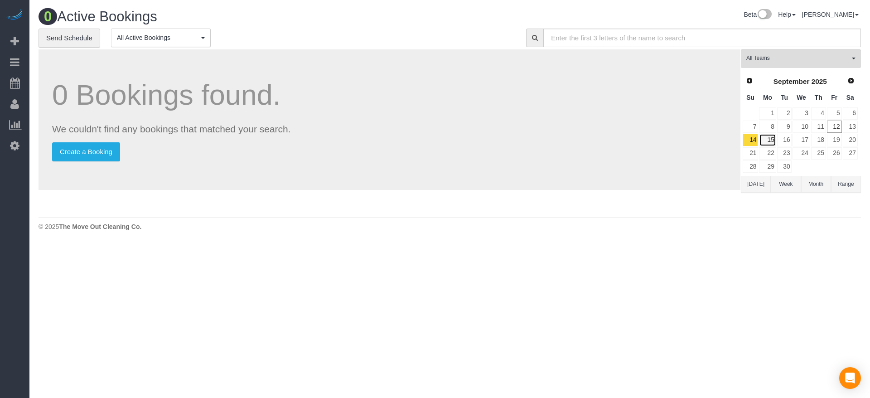
click at [768, 139] on link "15" at bounding box center [767, 140] width 17 height 12
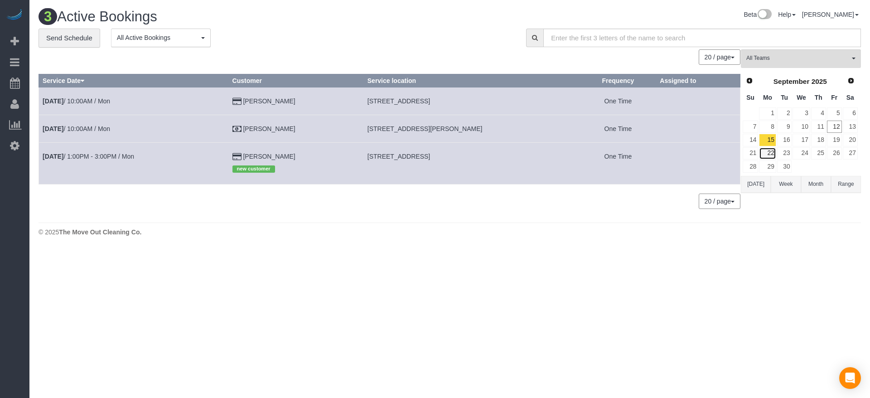
click at [770, 152] on link "22" at bounding box center [767, 153] width 17 height 12
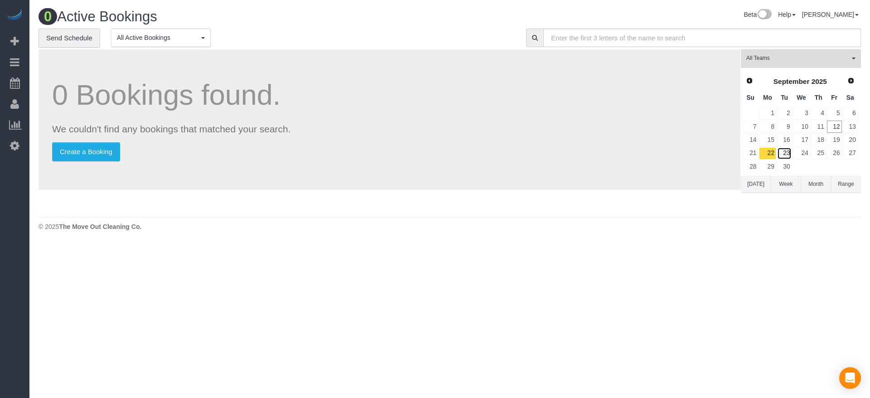
click at [787, 150] on link "23" at bounding box center [785, 153] width 15 height 12
click at [800, 153] on link "24" at bounding box center [801, 153] width 17 height 12
click at [757, 179] on button "[DATE]" at bounding box center [756, 184] width 30 height 17
